Goal: Task Accomplishment & Management: Manage account settings

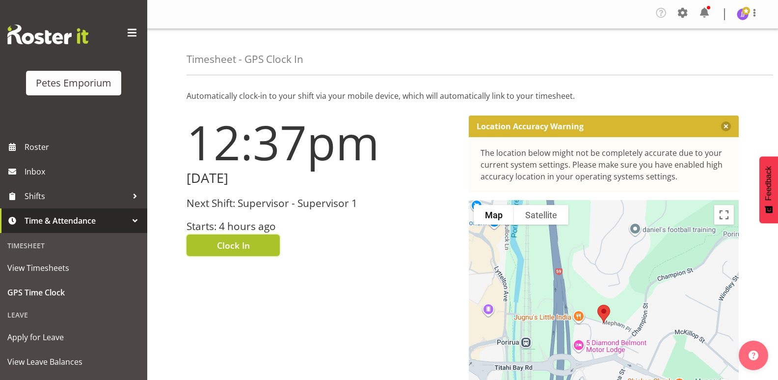
click at [246, 248] on span "Clock In" at bounding box center [233, 245] width 33 height 13
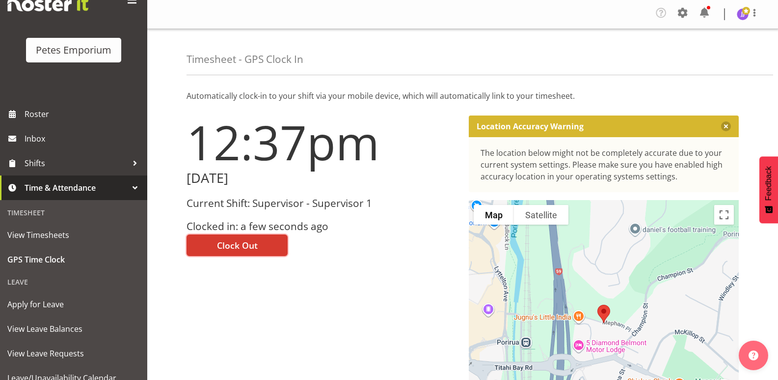
scroll to position [70, 0]
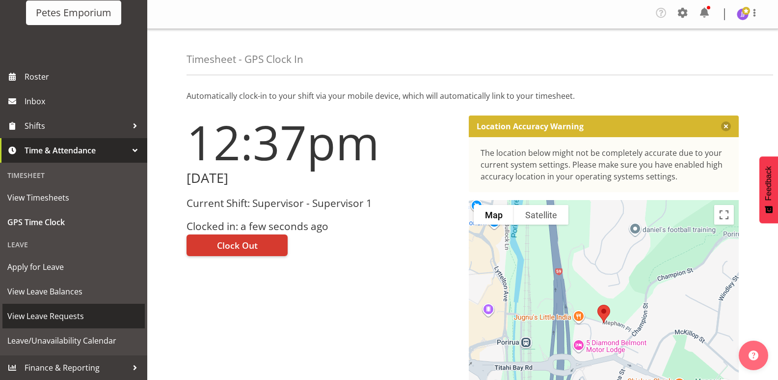
click at [74, 322] on span "View Leave Requests" at bounding box center [73, 315] width 133 height 15
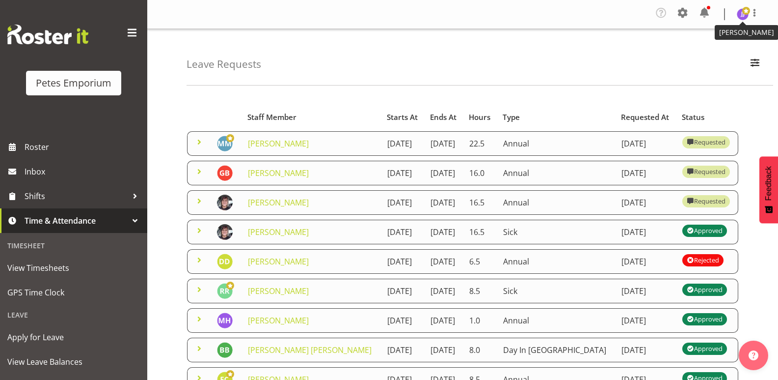
click at [745, 17] on img at bounding box center [743, 14] width 12 height 12
click at [697, 57] on link "Log Out" at bounding box center [713, 54] width 94 height 18
